Goal: Transaction & Acquisition: Purchase product/service

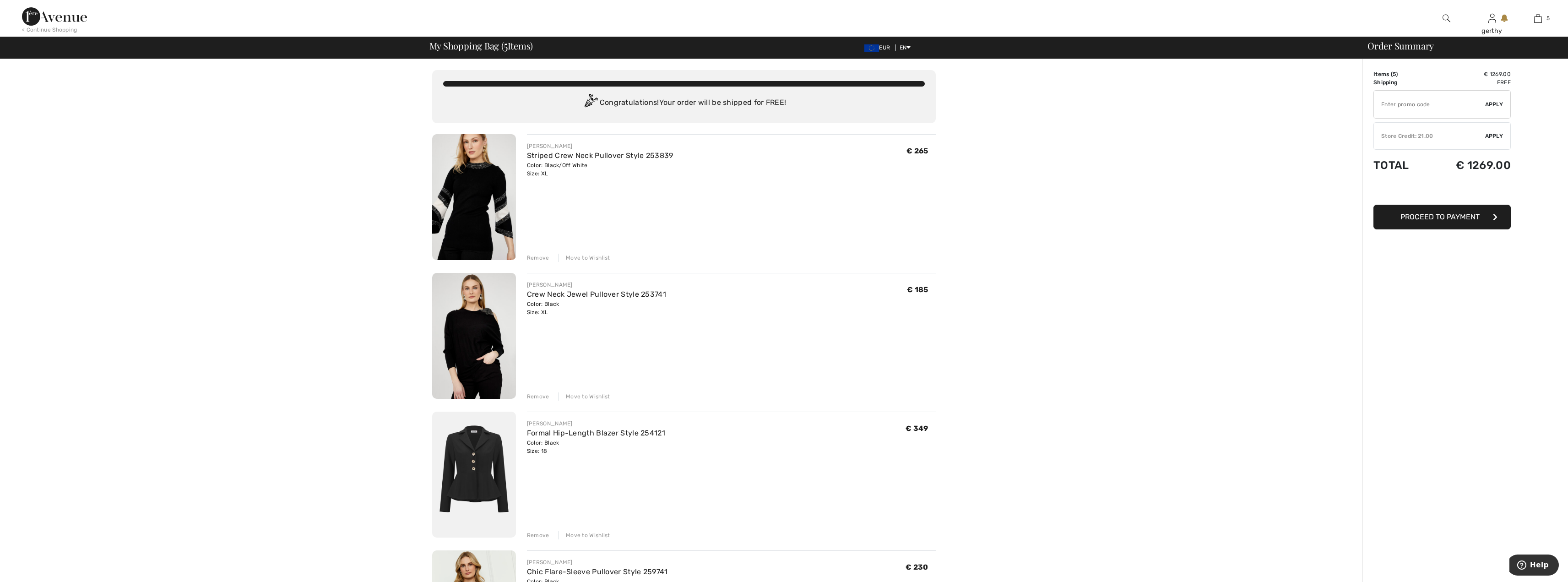
click at [540, 154] on link "Striped Crew Neck Pullover Style 253839" at bounding box center [600, 155] width 147 height 9
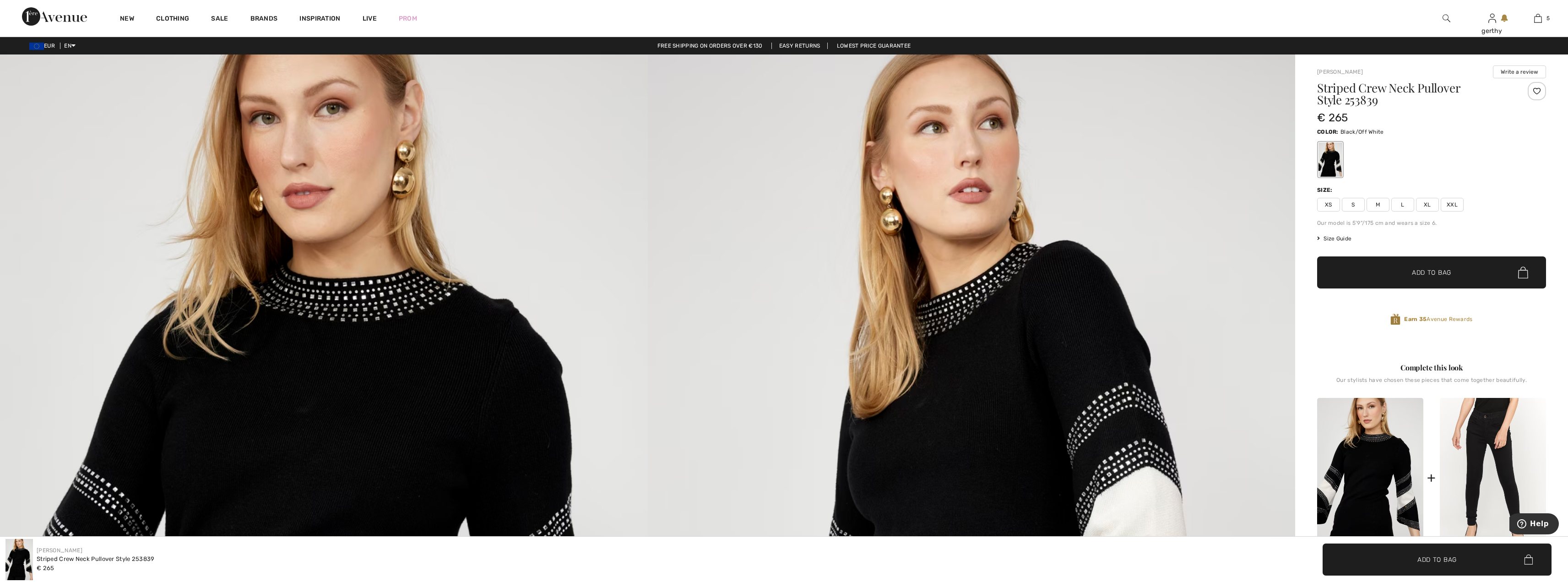
click at [1451, 205] on span "XXL" at bounding box center [1451, 205] width 23 height 14
click at [1400, 276] on span "✔ Added to Bag" at bounding box center [1418, 273] width 56 height 10
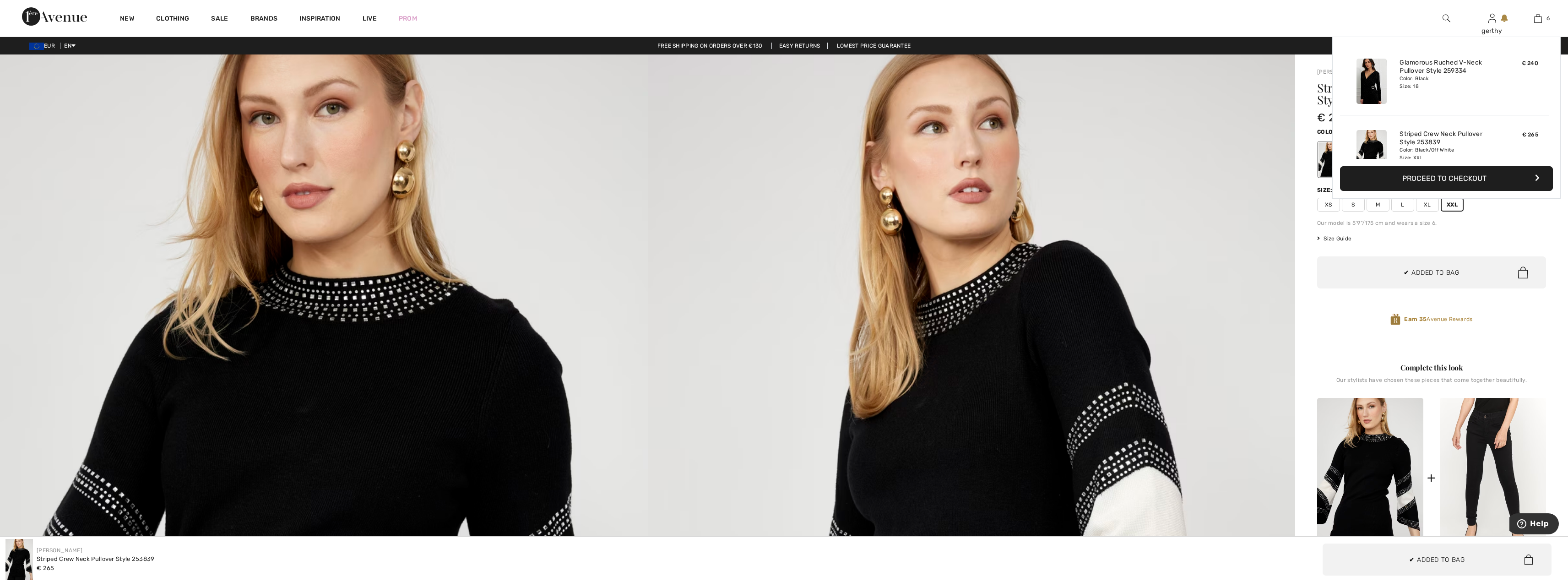
scroll to position [314, 0]
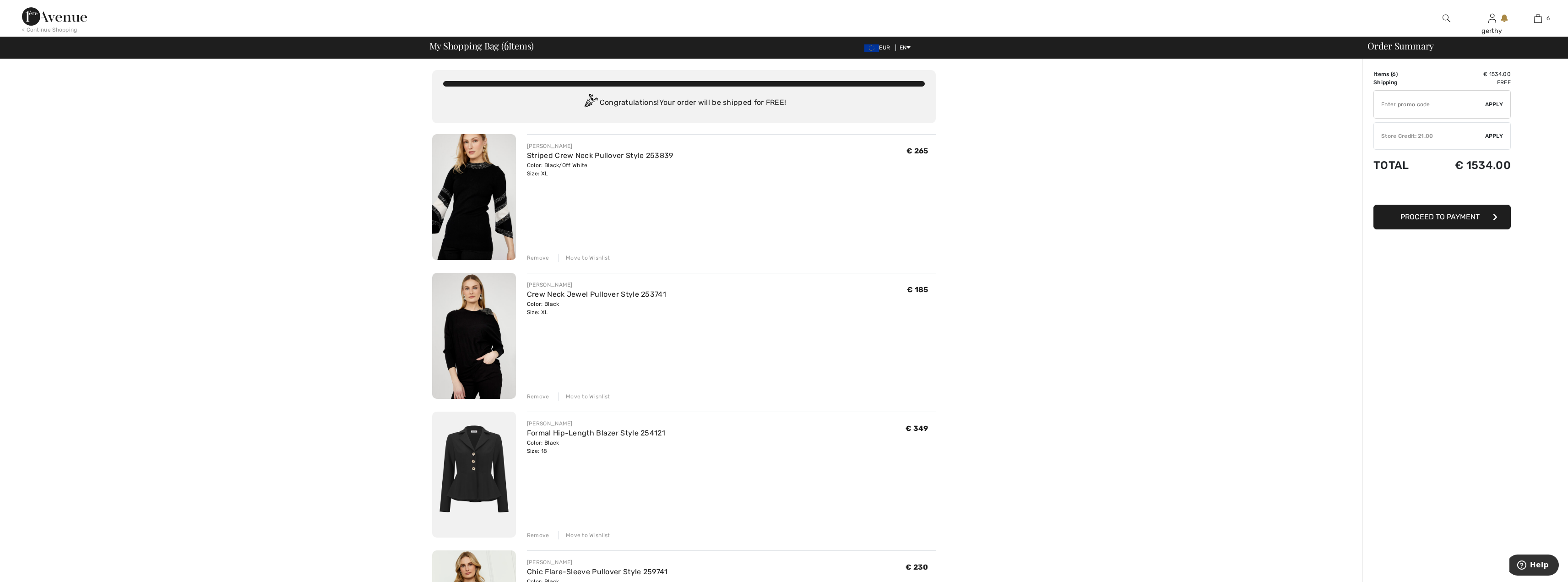
click at [479, 195] on img at bounding box center [474, 197] width 84 height 126
click at [557, 292] on link "Crew Neck Jewel Pullover Style 253741" at bounding box center [596, 294] width 139 height 9
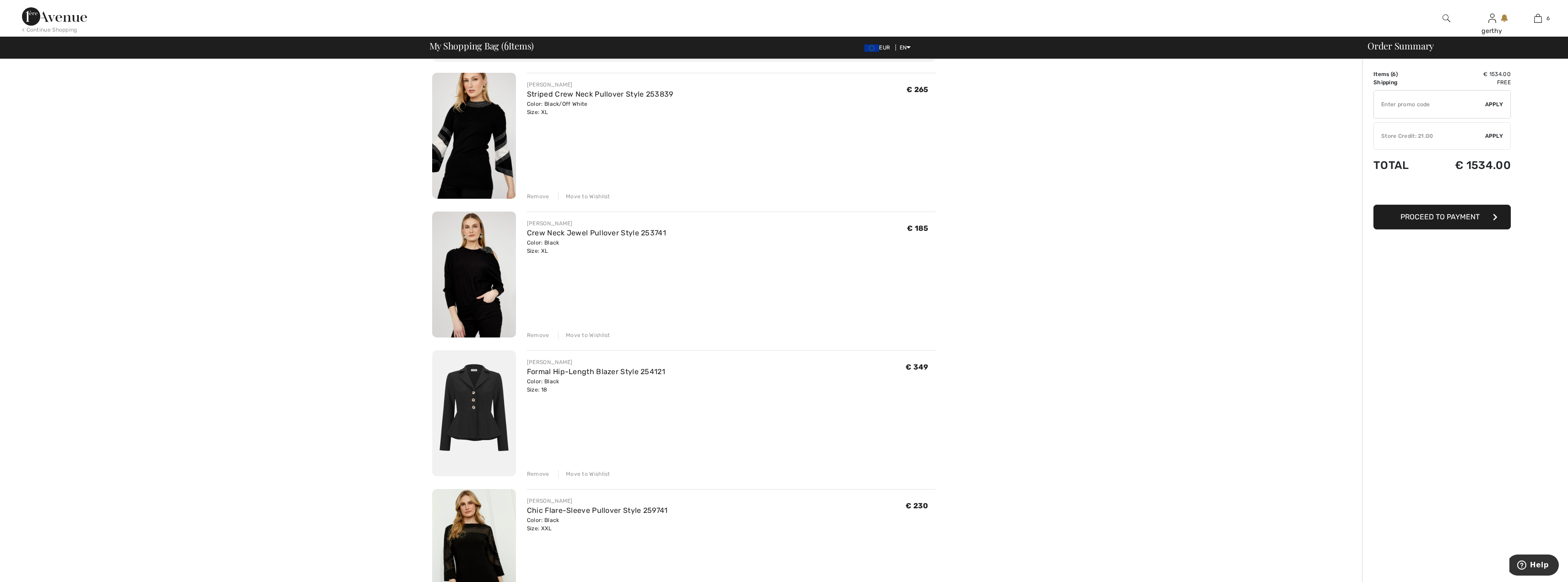
scroll to position [137, 0]
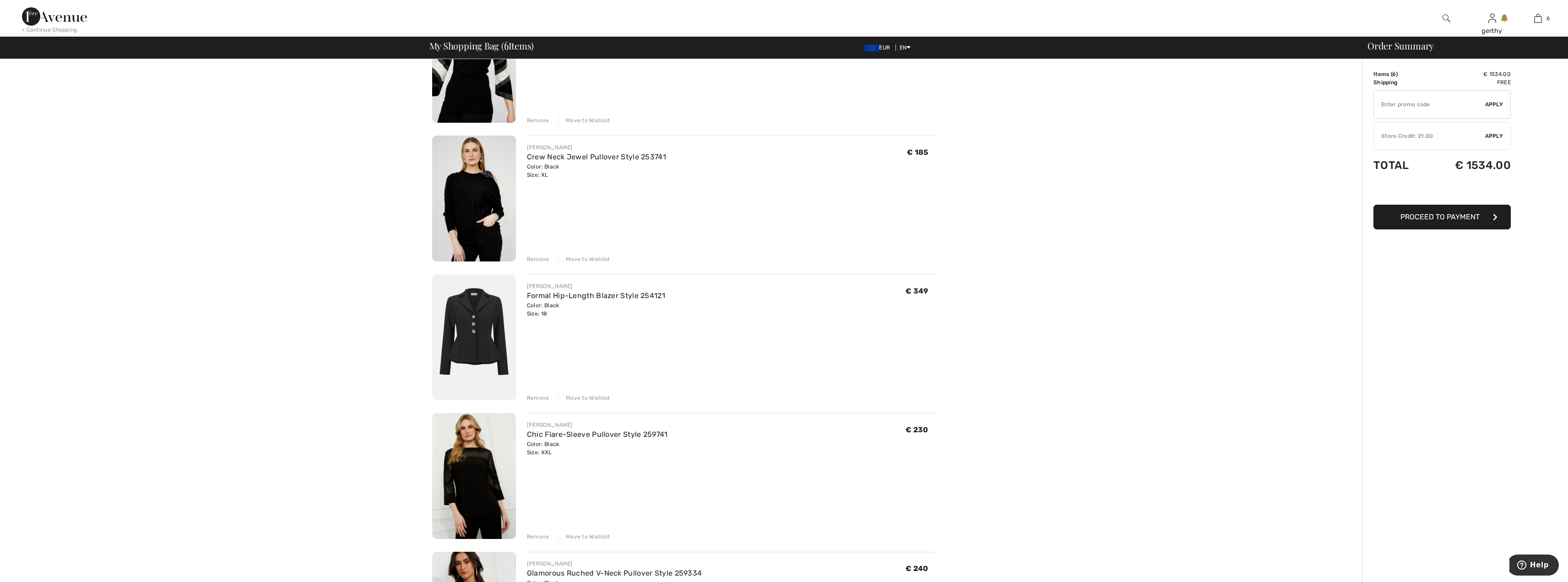
click at [540, 395] on div "Remove" at bounding box center [538, 397] width 22 height 8
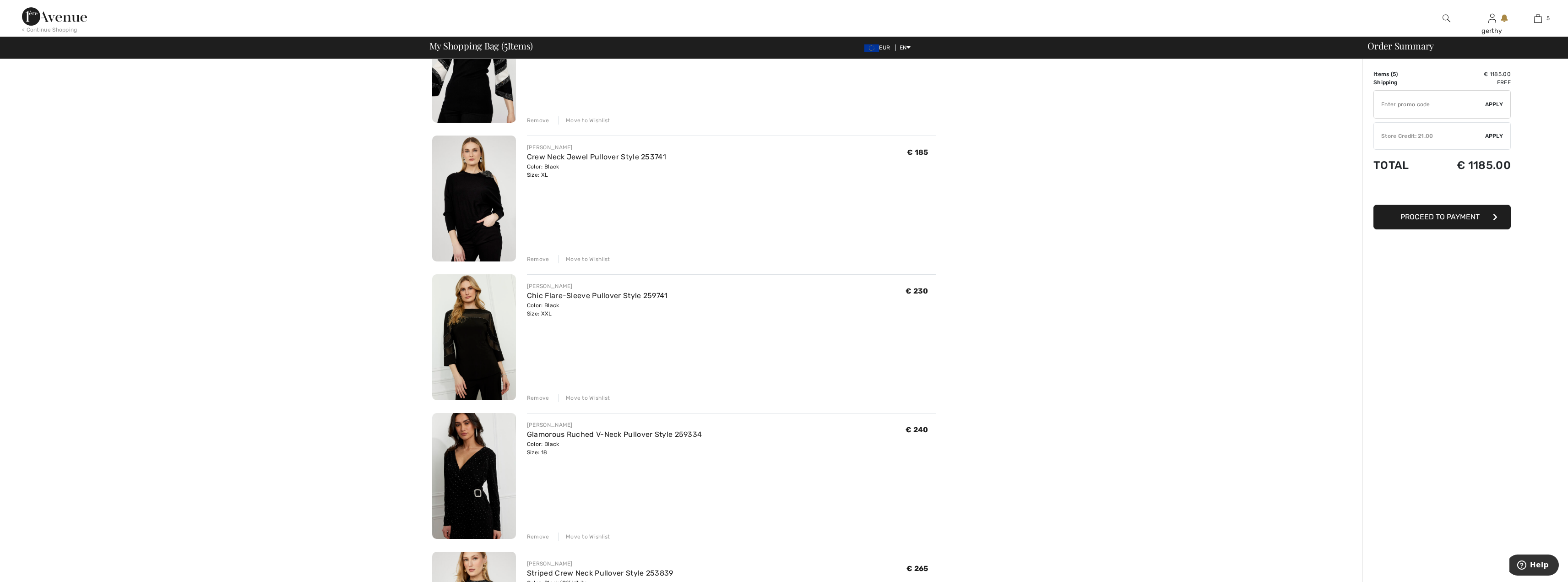
click at [480, 335] on img at bounding box center [474, 337] width 84 height 126
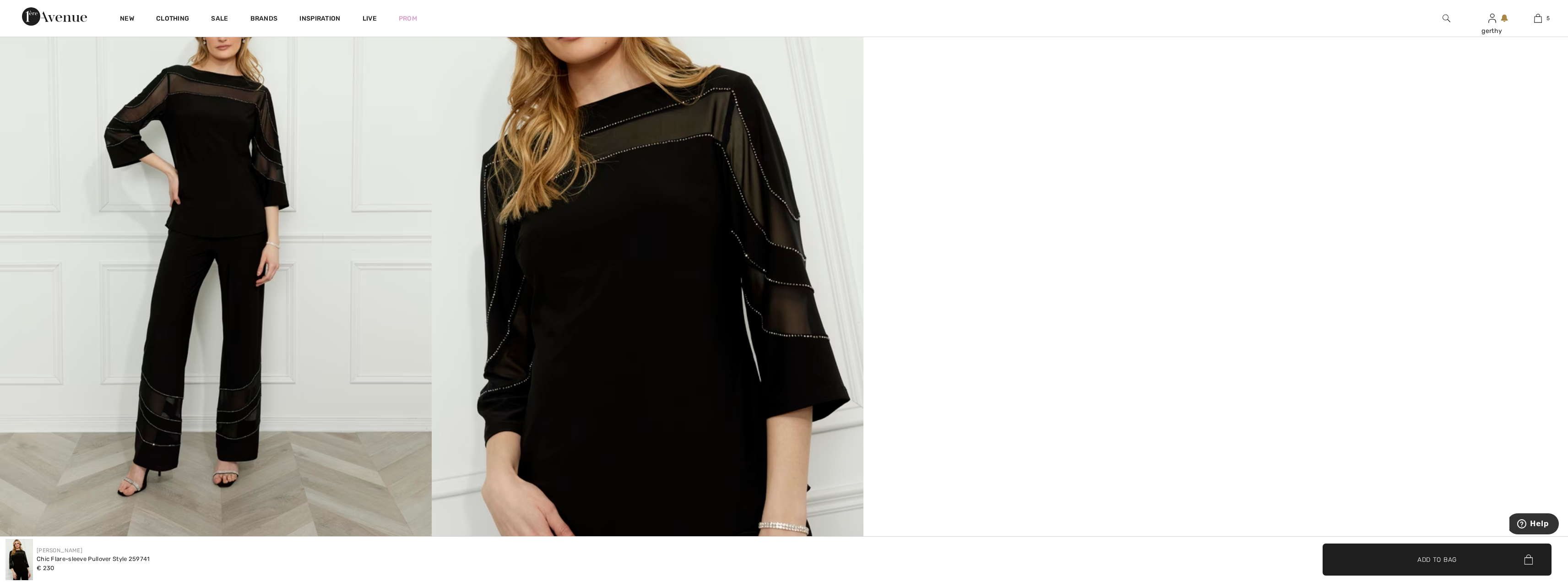
scroll to position [1007, 0]
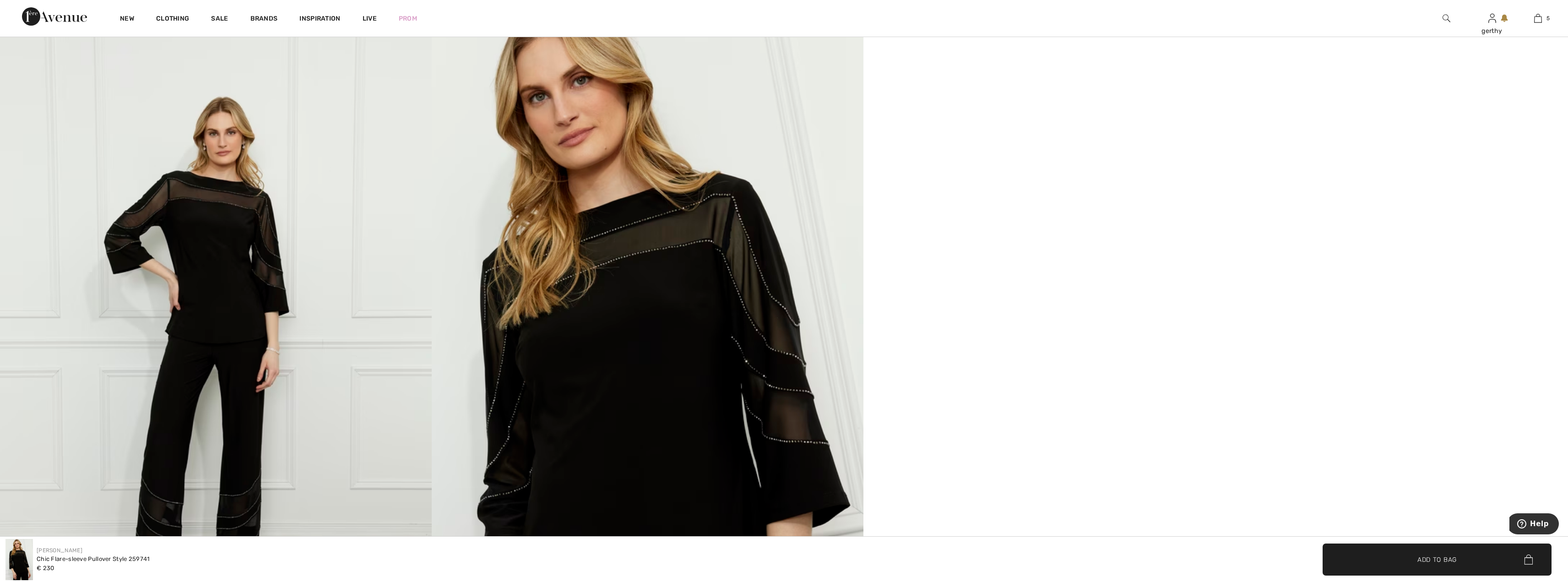
click at [635, 291] on img at bounding box center [647, 342] width 432 height 647
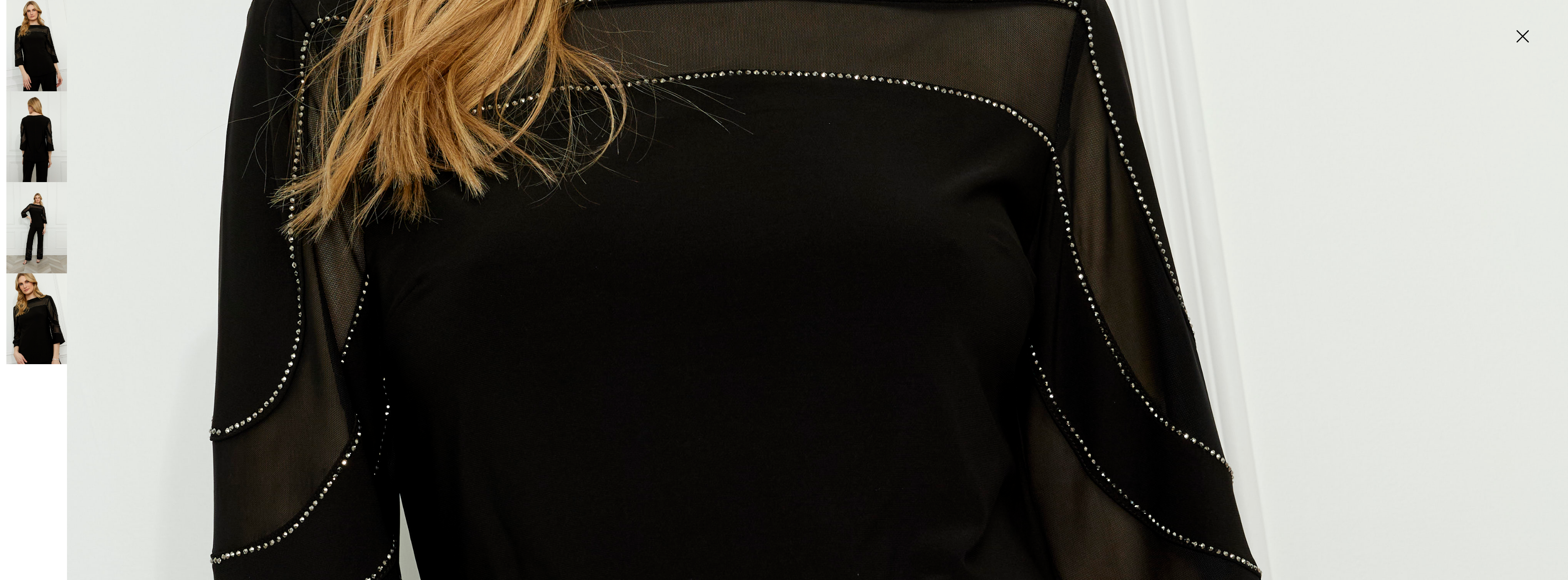
scroll to position [867, 0]
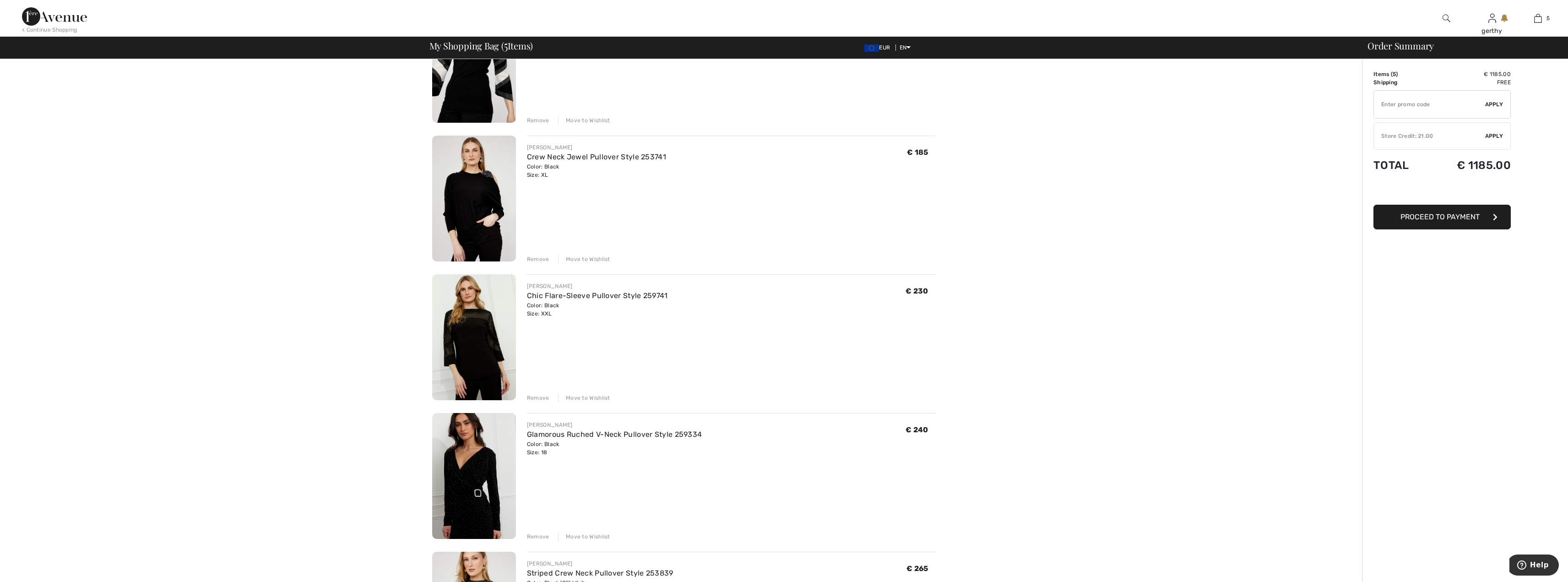
click at [540, 397] on div "Remove" at bounding box center [538, 397] width 22 height 8
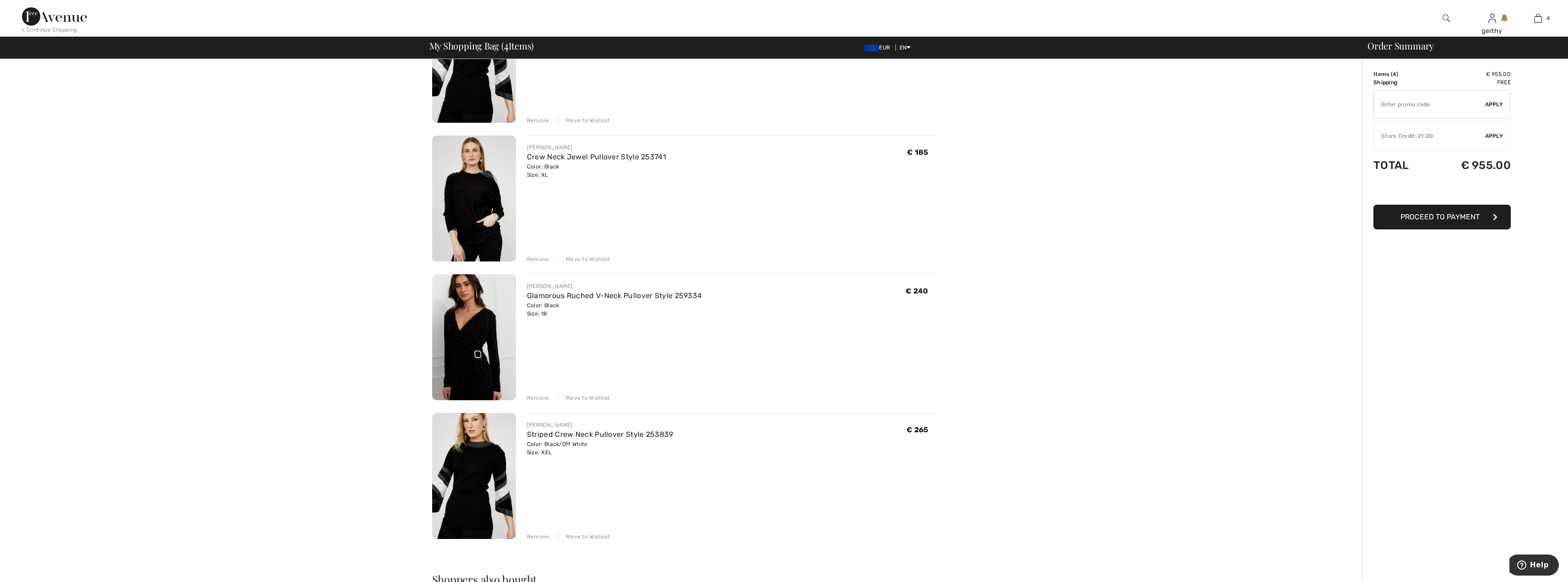
click at [478, 337] on img at bounding box center [474, 337] width 84 height 126
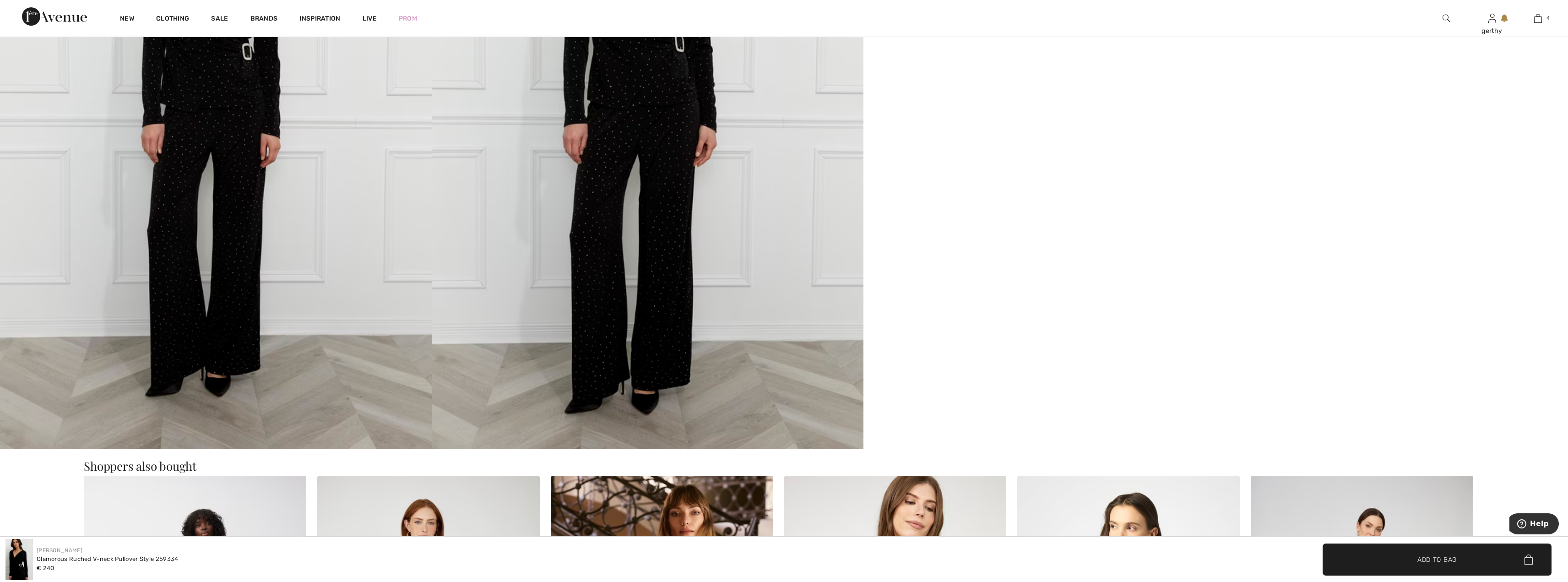
scroll to position [1144, 0]
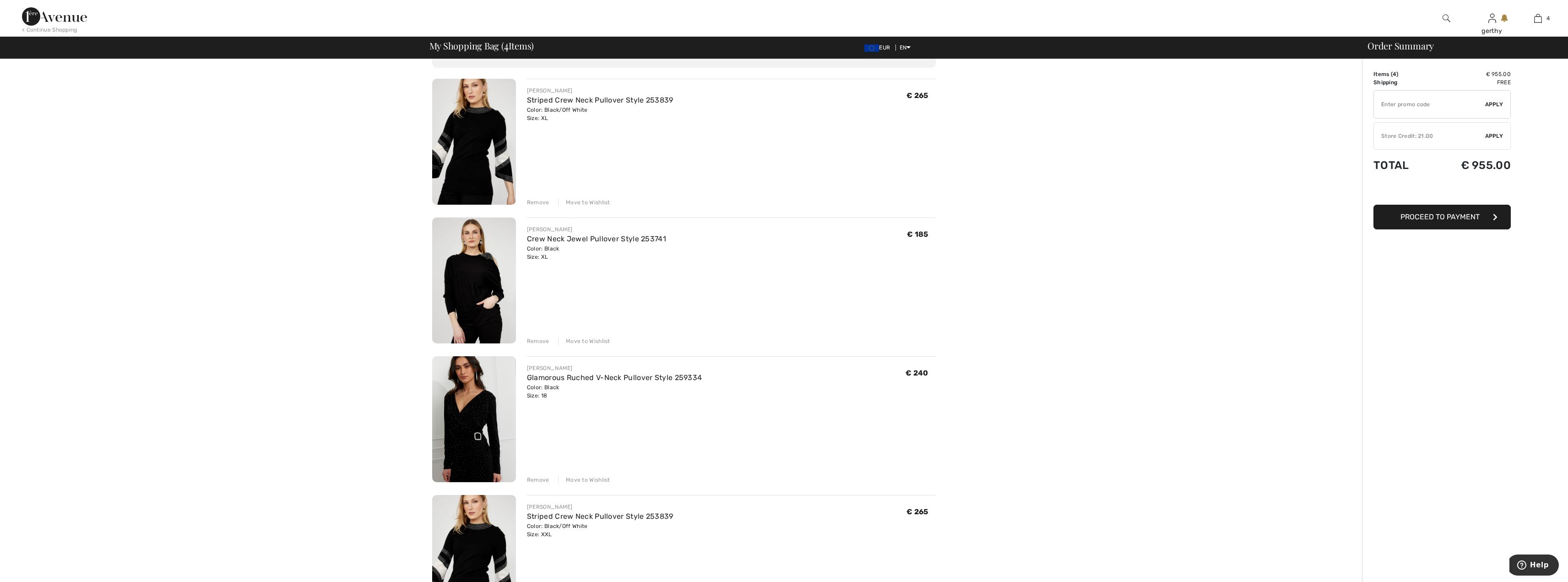
scroll to position [137, 0]
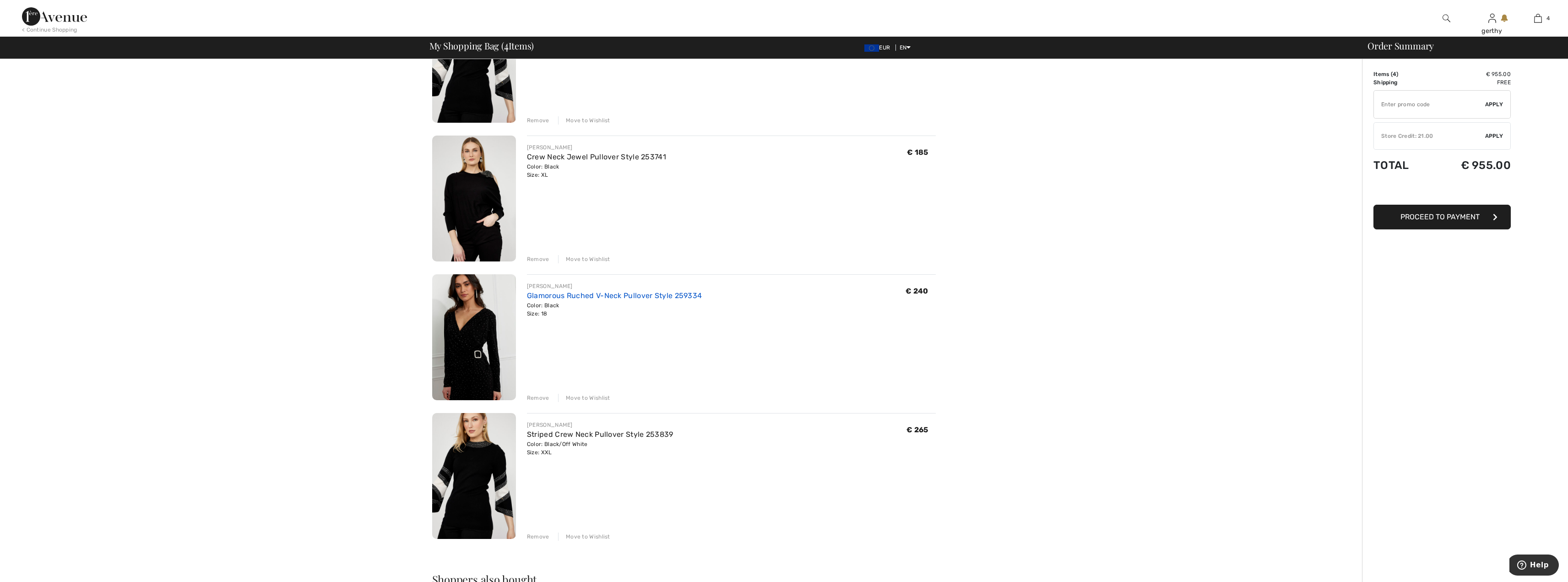
click at [557, 293] on link "Glamorous Ruched V-Neck Pullover Style 259334" at bounding box center [614, 295] width 175 height 9
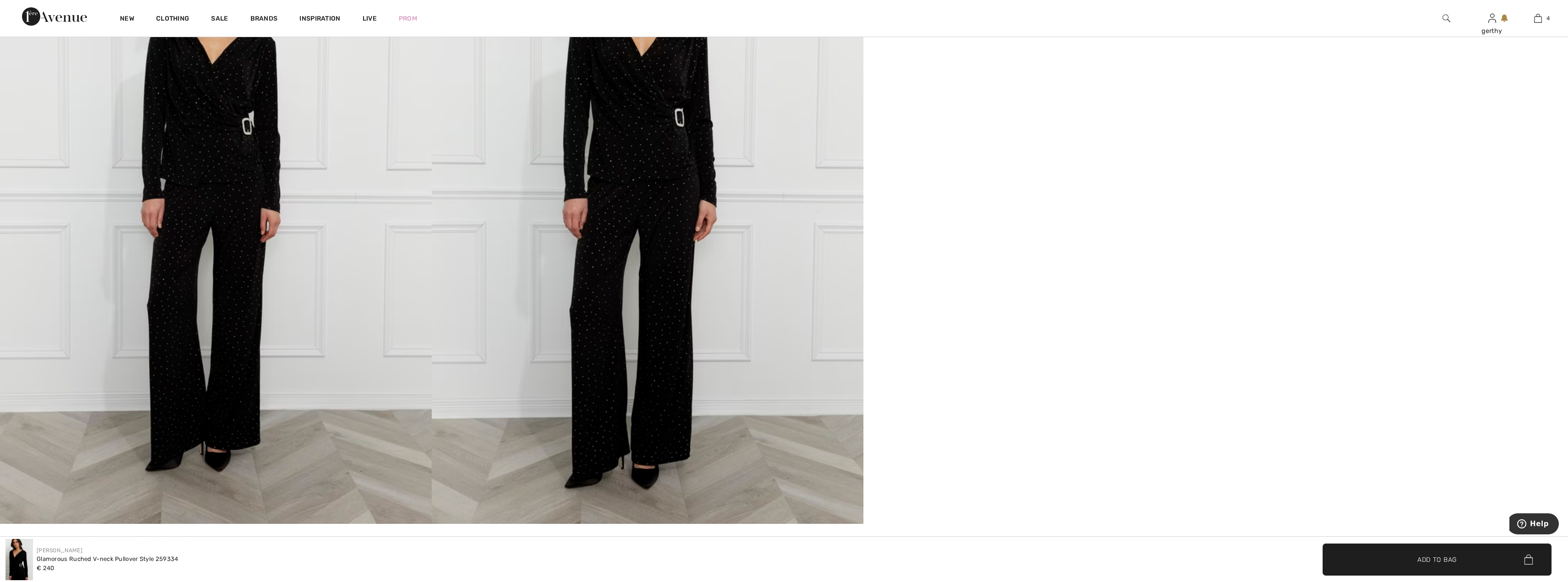
scroll to position [1236, 0]
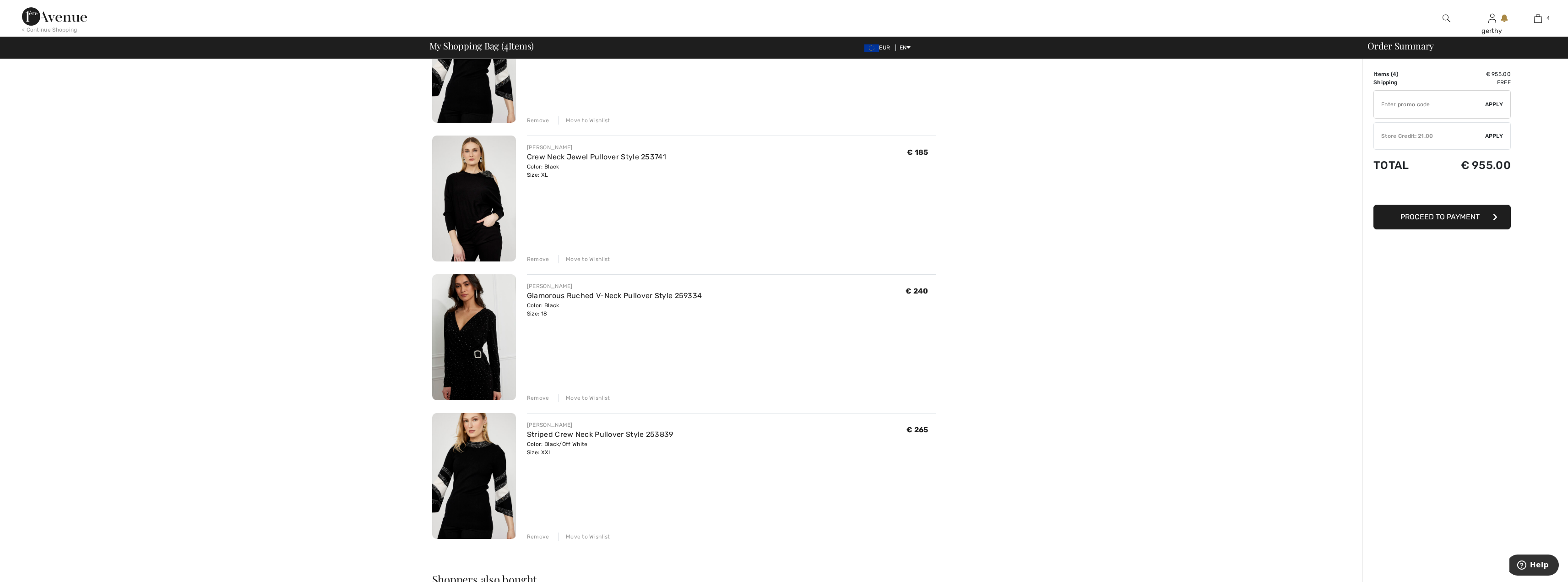
click at [1456, 216] on span "Proceed to Payment" at bounding box center [1440, 216] width 79 height 9
click at [1422, 137] on div "Store Credit: 21.00" at bounding box center [1429, 136] width 111 height 8
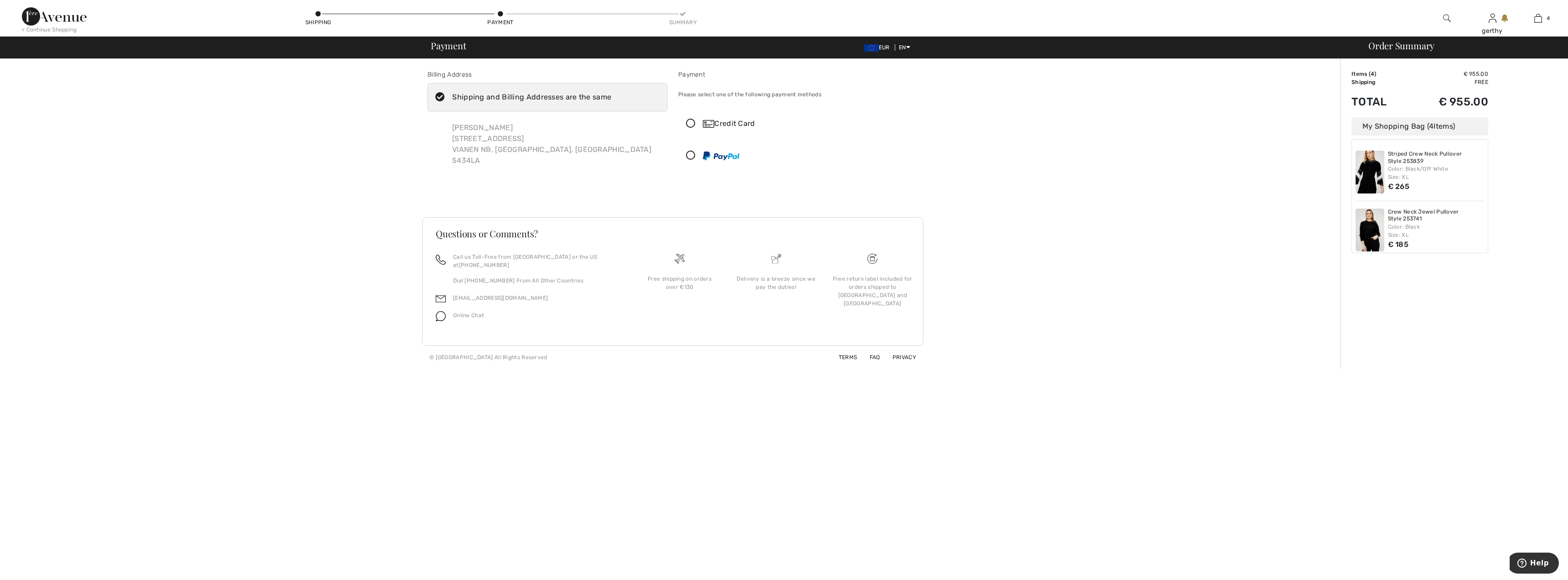
click at [691, 118] on div "Credit Card" at bounding box center [798, 123] width 239 height 28
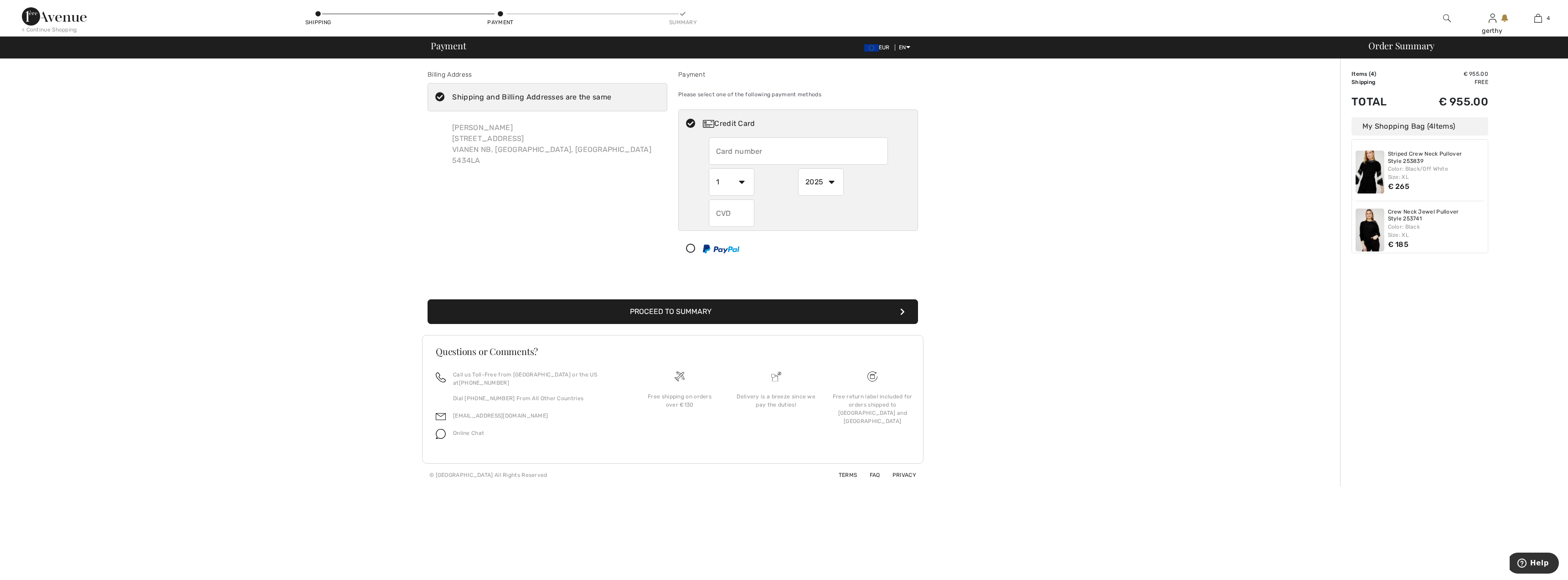
click at [778, 159] on input "text" at bounding box center [798, 151] width 179 height 28
type input "4878510094480349"
click at [742, 180] on select "1 2 3 4 5 6 7 8 9 10 11 12" at bounding box center [731, 182] width 45 height 28
select select "10"
click at [708, 168] on select "1 2 3 4 5 6 7 8 9 10 11 12" at bounding box center [731, 182] width 45 height 28
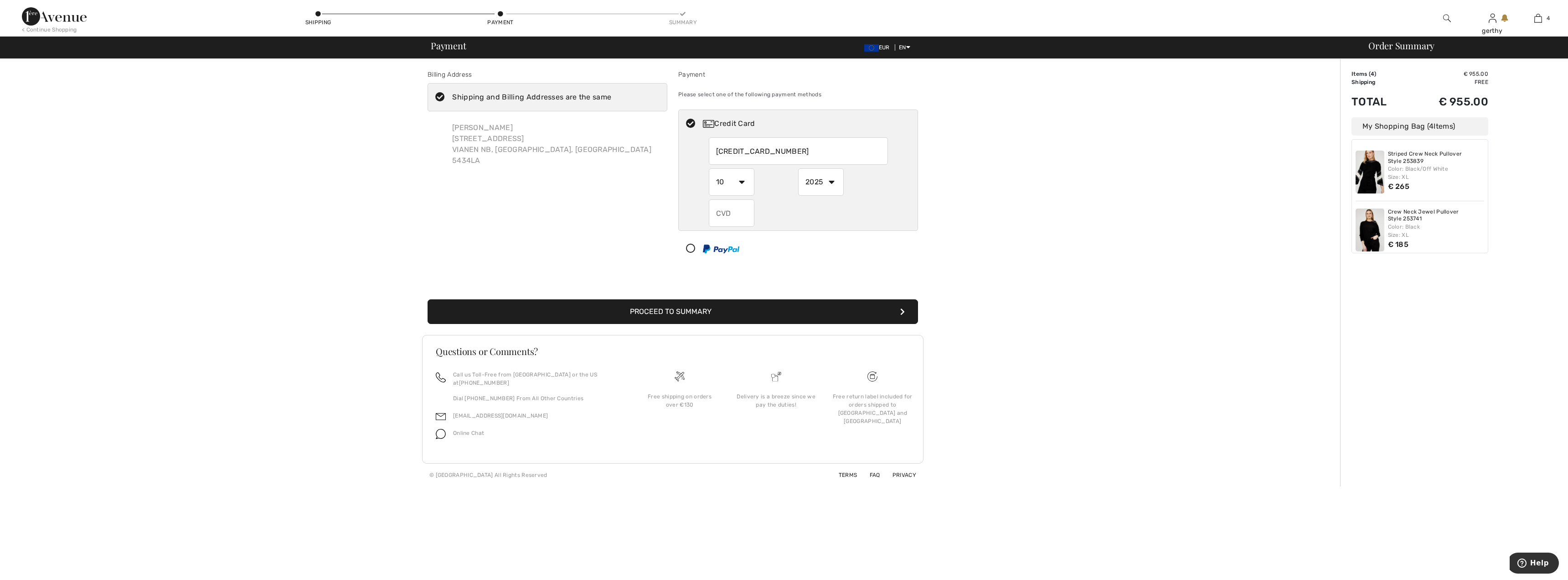
click at [833, 183] on select "2025 2026 2027 2028 2029 2030 2031 2032 2033 2034 2035" at bounding box center [821, 182] width 45 height 28
select select "2028"
click at [798, 168] on select "2025 2026 2027 2028 2029 2030 2031 2032 2033 2034 2035" at bounding box center [821, 182] width 45 height 28
click at [726, 218] on input "text" at bounding box center [731, 213] width 45 height 28
type input "229"
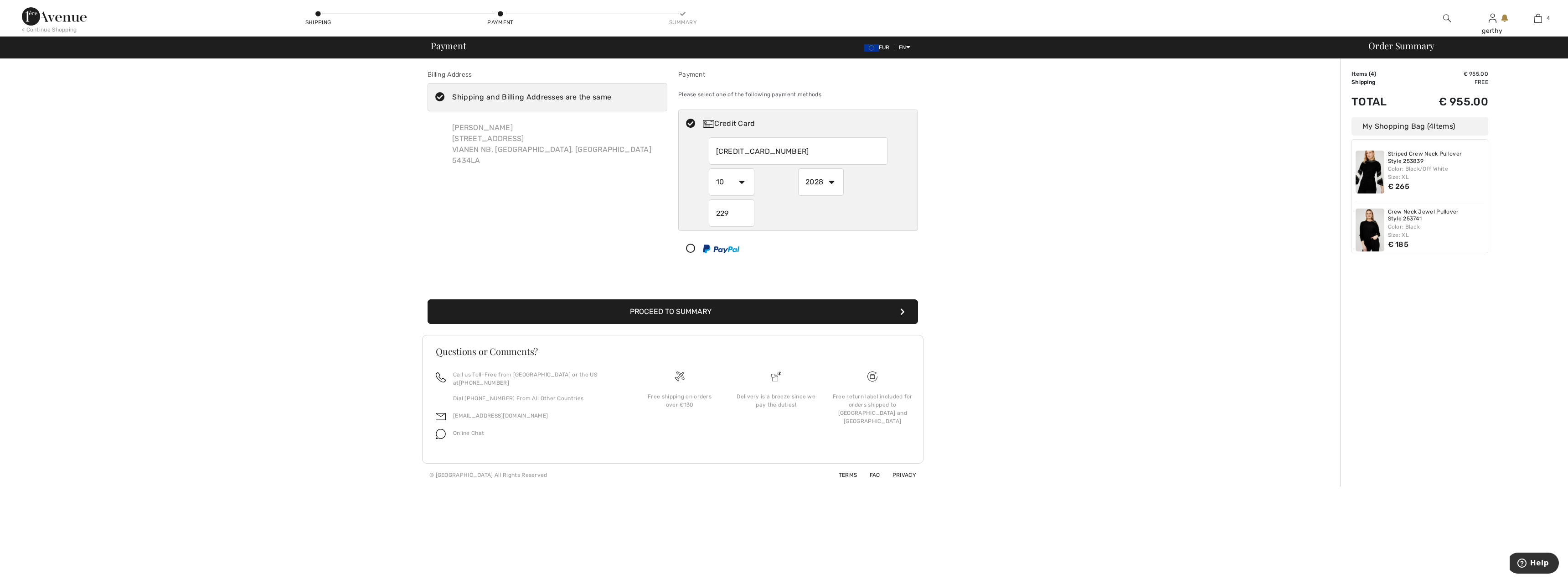
click at [681, 314] on button "Proceed to Summary" at bounding box center [672, 312] width 491 height 25
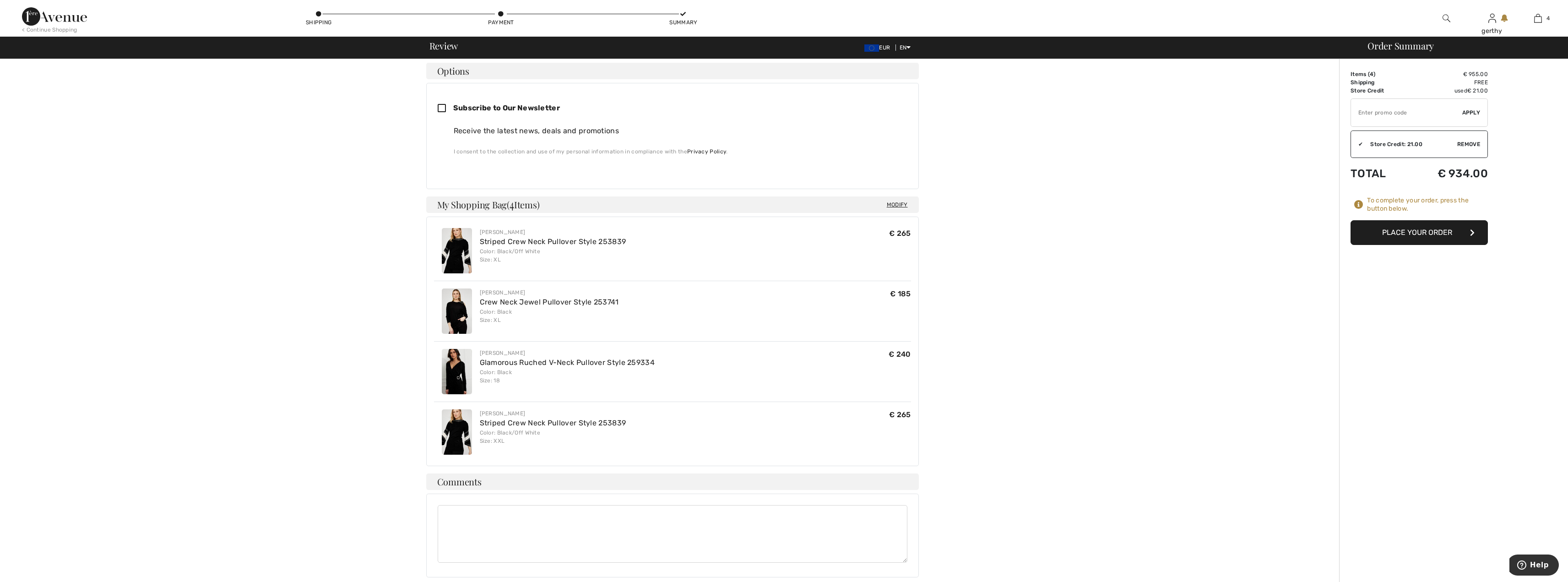
scroll to position [229, 0]
click at [1433, 229] on button "Place Your Order" at bounding box center [1419, 232] width 138 height 25
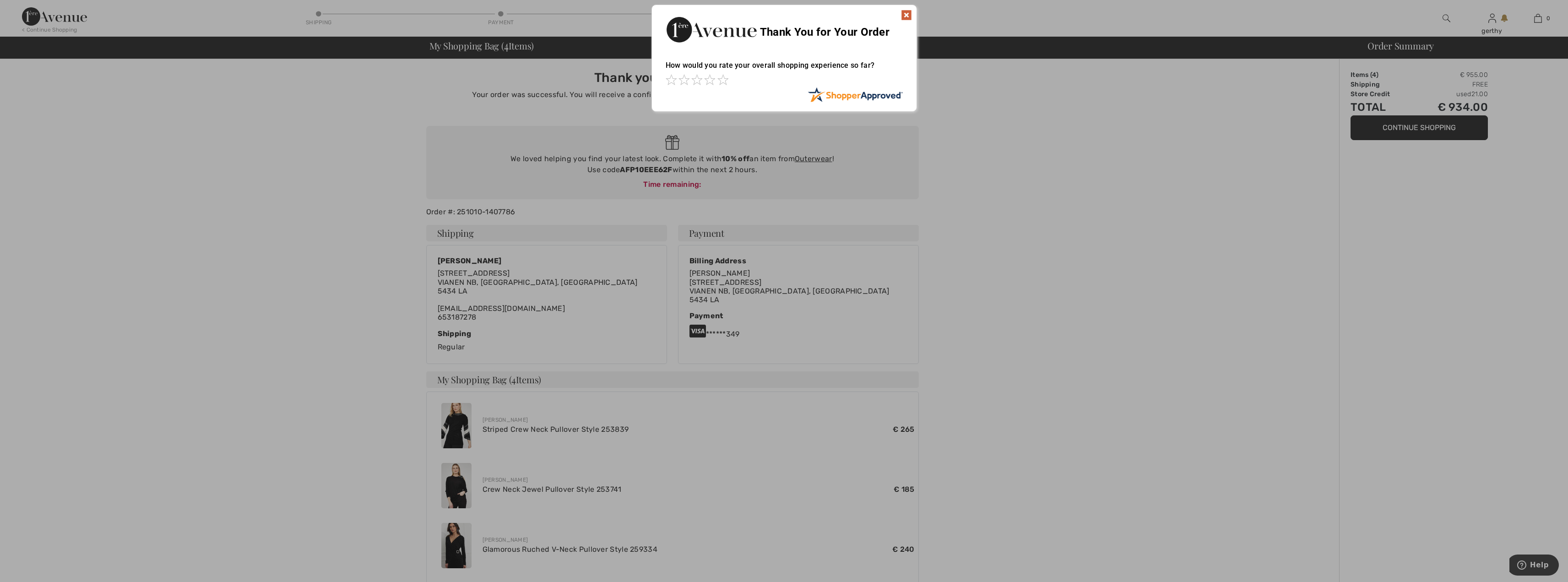
click at [1086, 152] on div at bounding box center [784, 291] width 1568 height 582
click at [906, 14] on img at bounding box center [906, 15] width 11 height 11
